Goal: Information Seeking & Learning: Learn about a topic

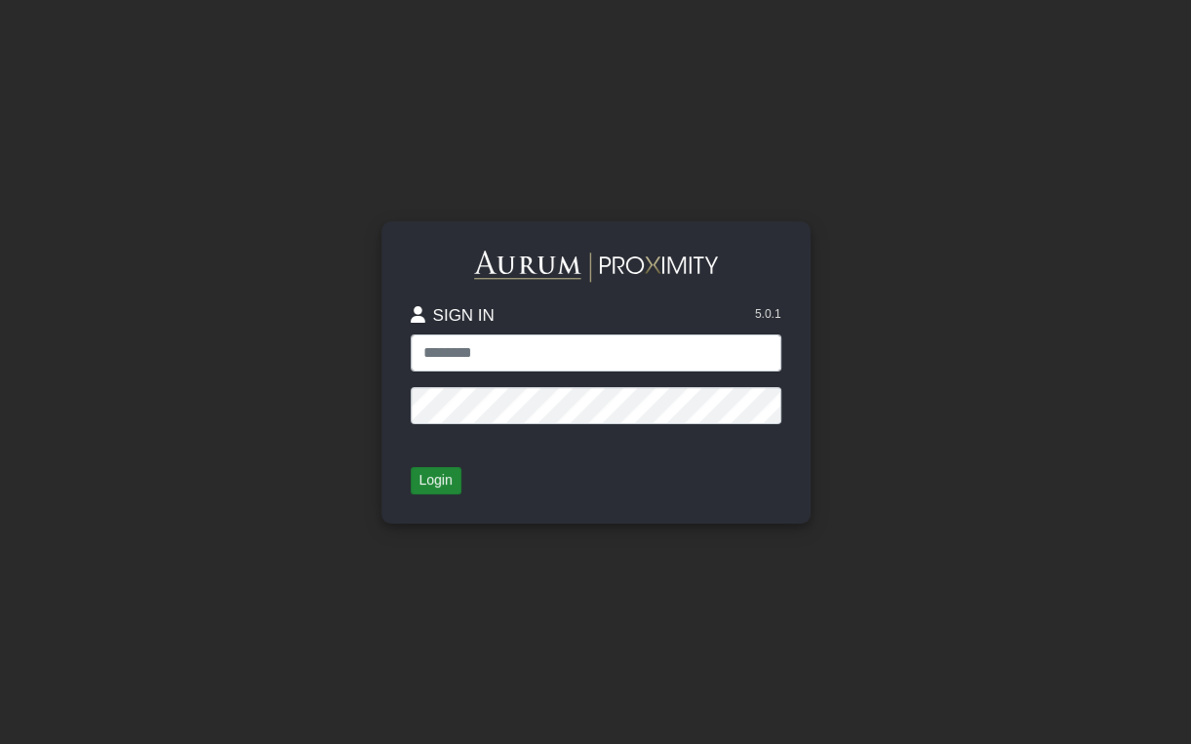
type input "**********"
click at [438, 478] on button "Login" at bounding box center [436, 480] width 51 height 27
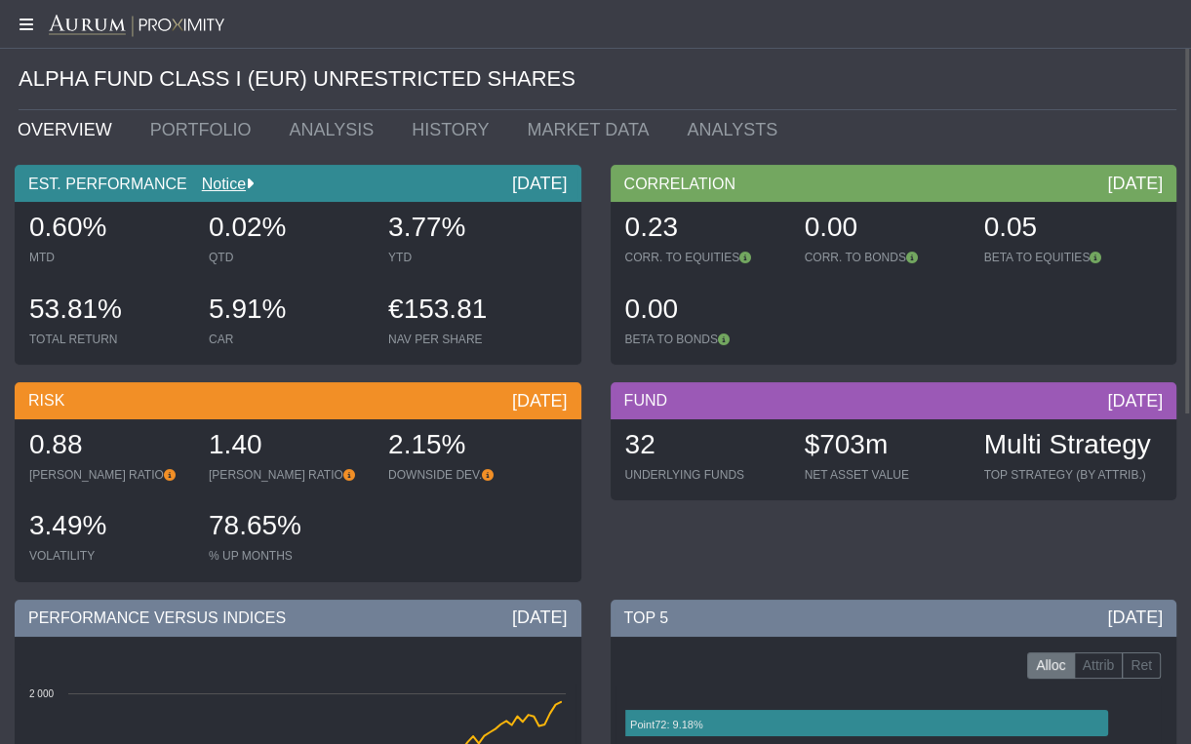
click at [31, 28] on icon at bounding box center [24, 25] width 49 height 16
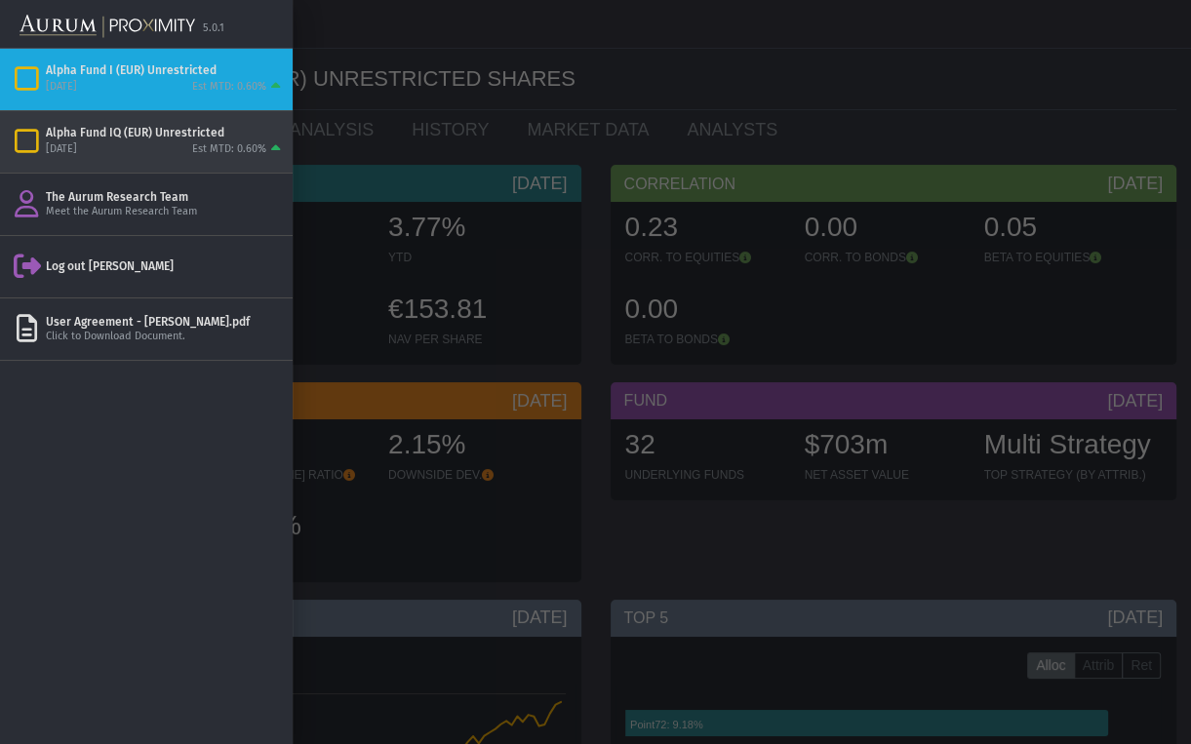
click at [59, 144] on div "[DATE]" at bounding box center [61, 149] width 31 height 15
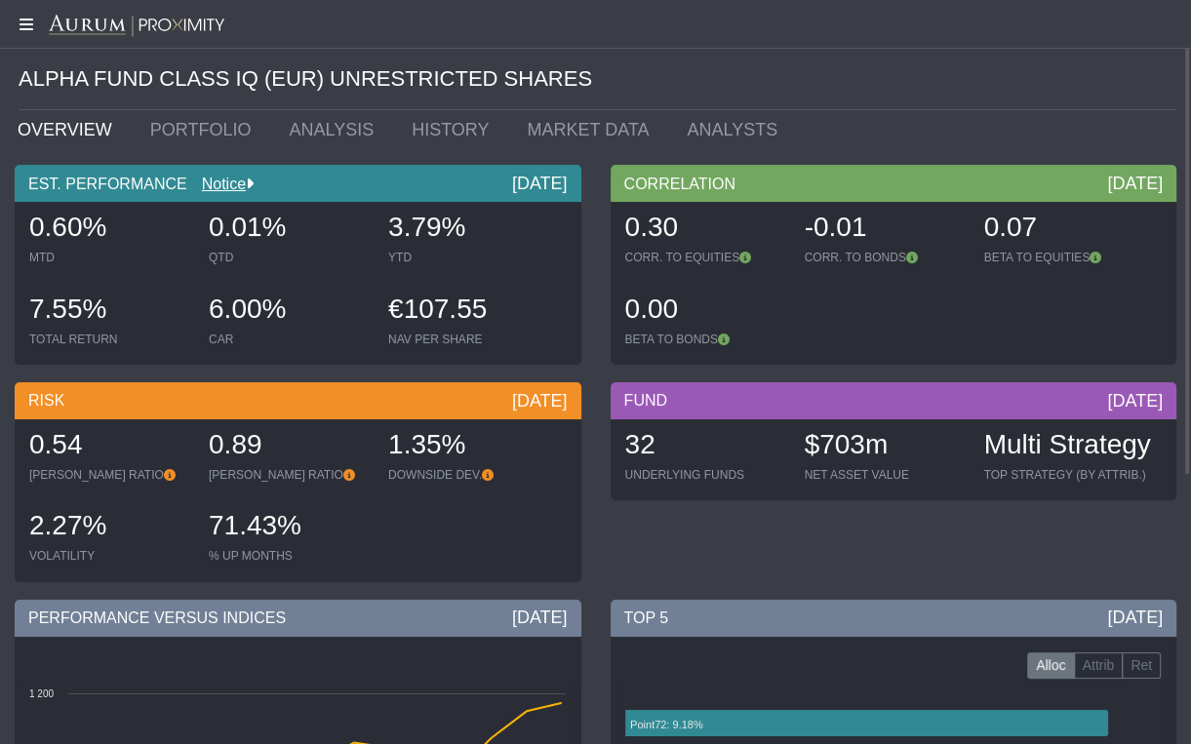
click at [22, 22] on icon at bounding box center [24, 25] width 49 height 16
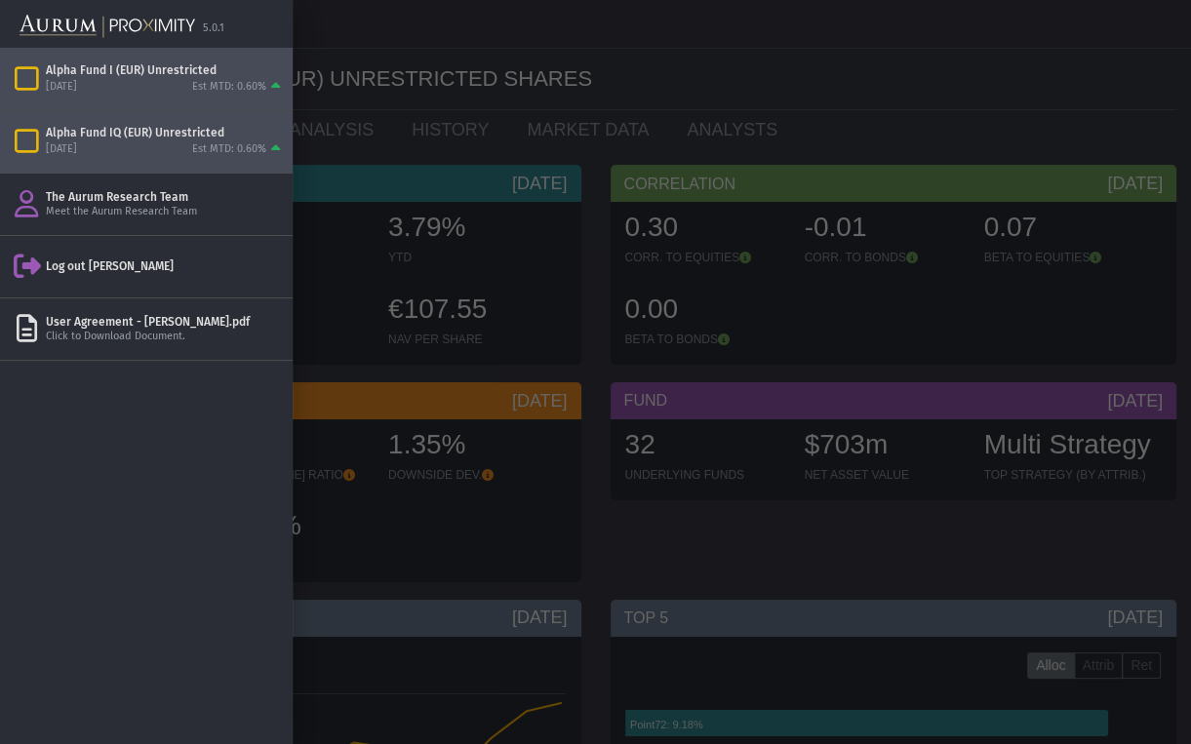
click at [27, 66] on icon "Items" at bounding box center [27, 78] width 34 height 27
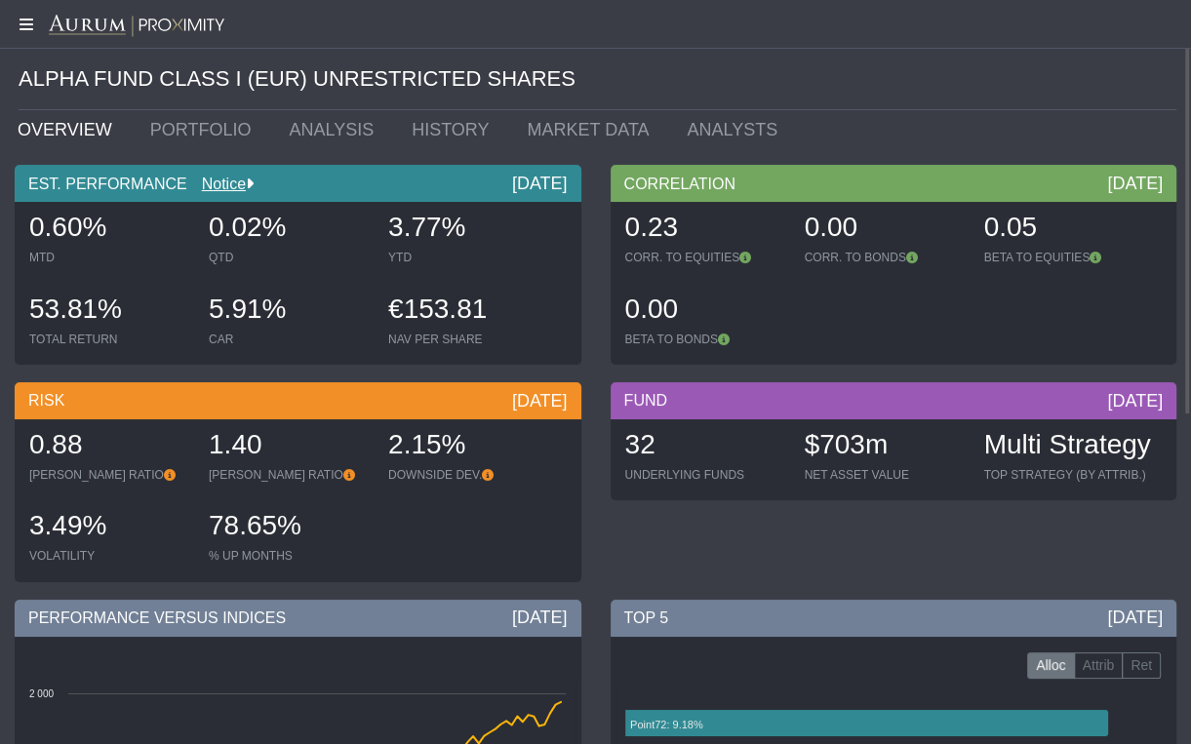
click at [27, 17] on icon at bounding box center [24, 25] width 49 height 16
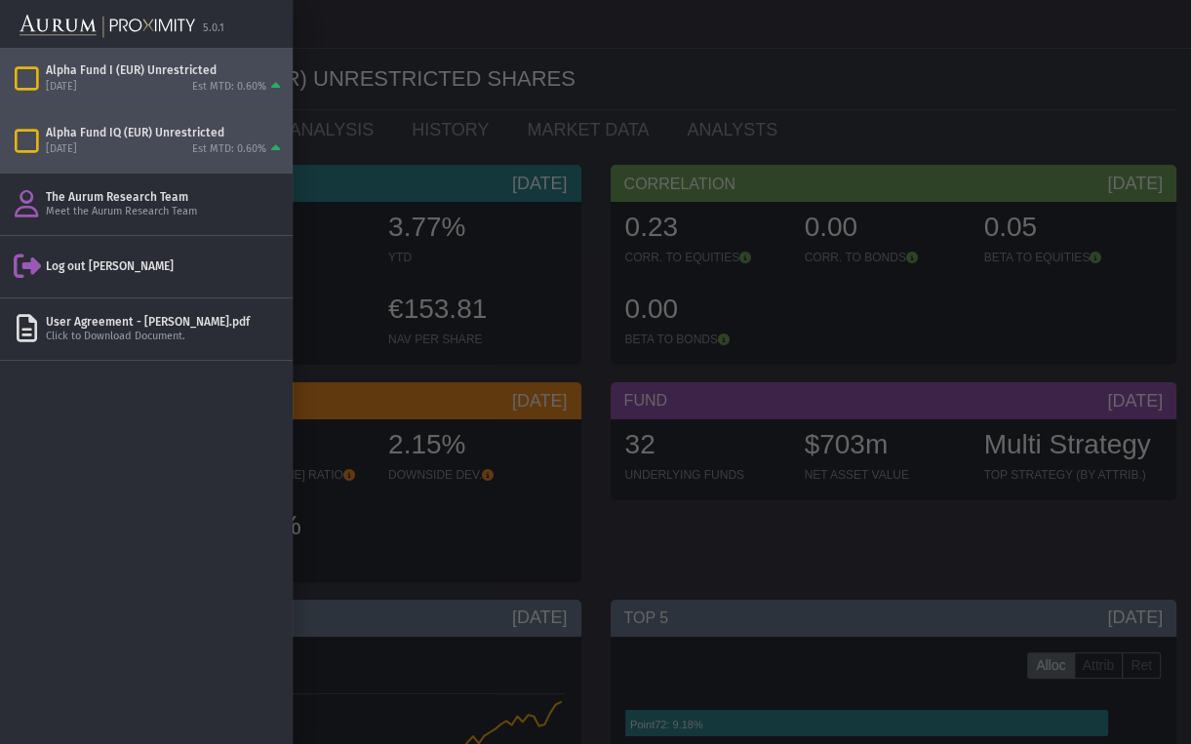
click at [47, 143] on div "[DATE]" at bounding box center [61, 149] width 31 height 15
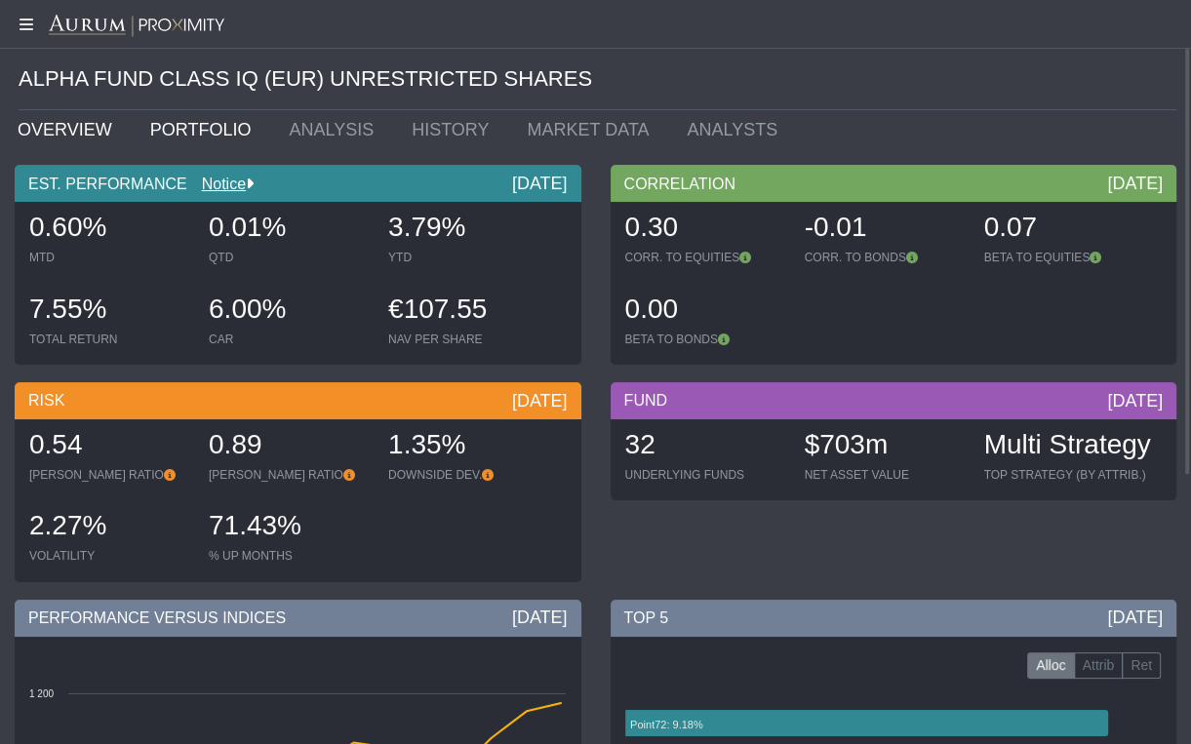
click at [221, 125] on link "PORTFOLIO" at bounding box center [205, 129] width 139 height 39
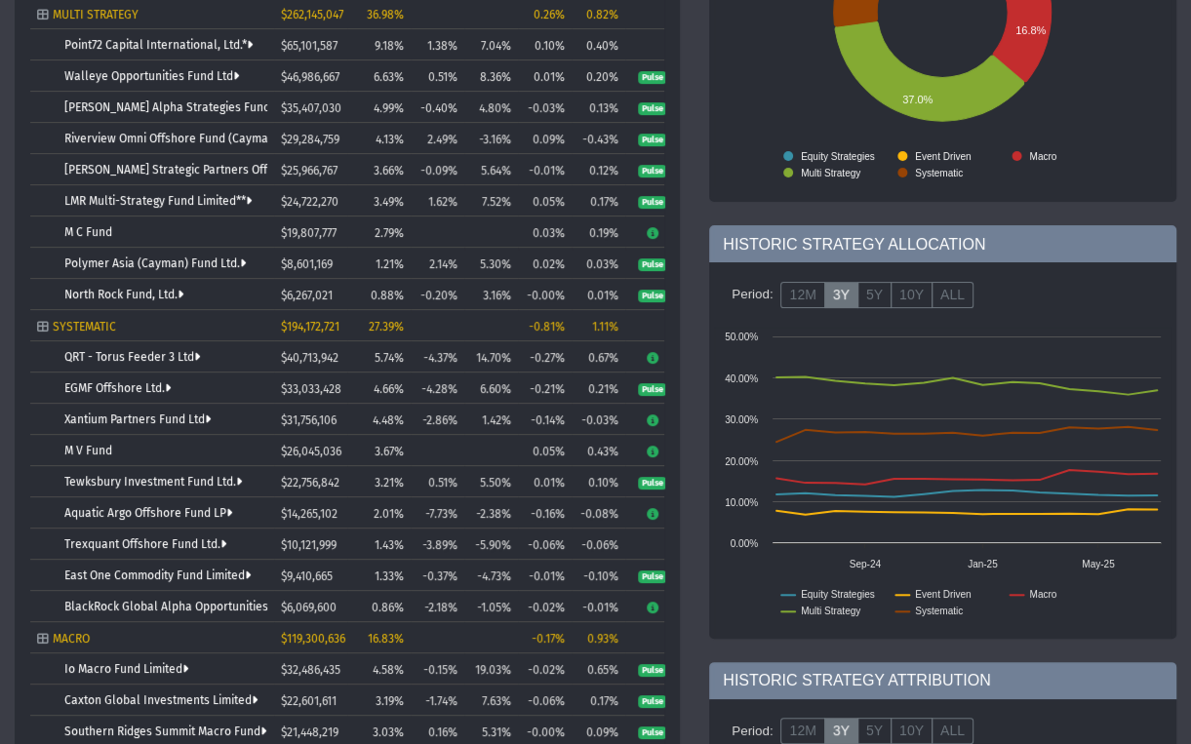
scroll to position [12, 0]
